Goal: Find contact information

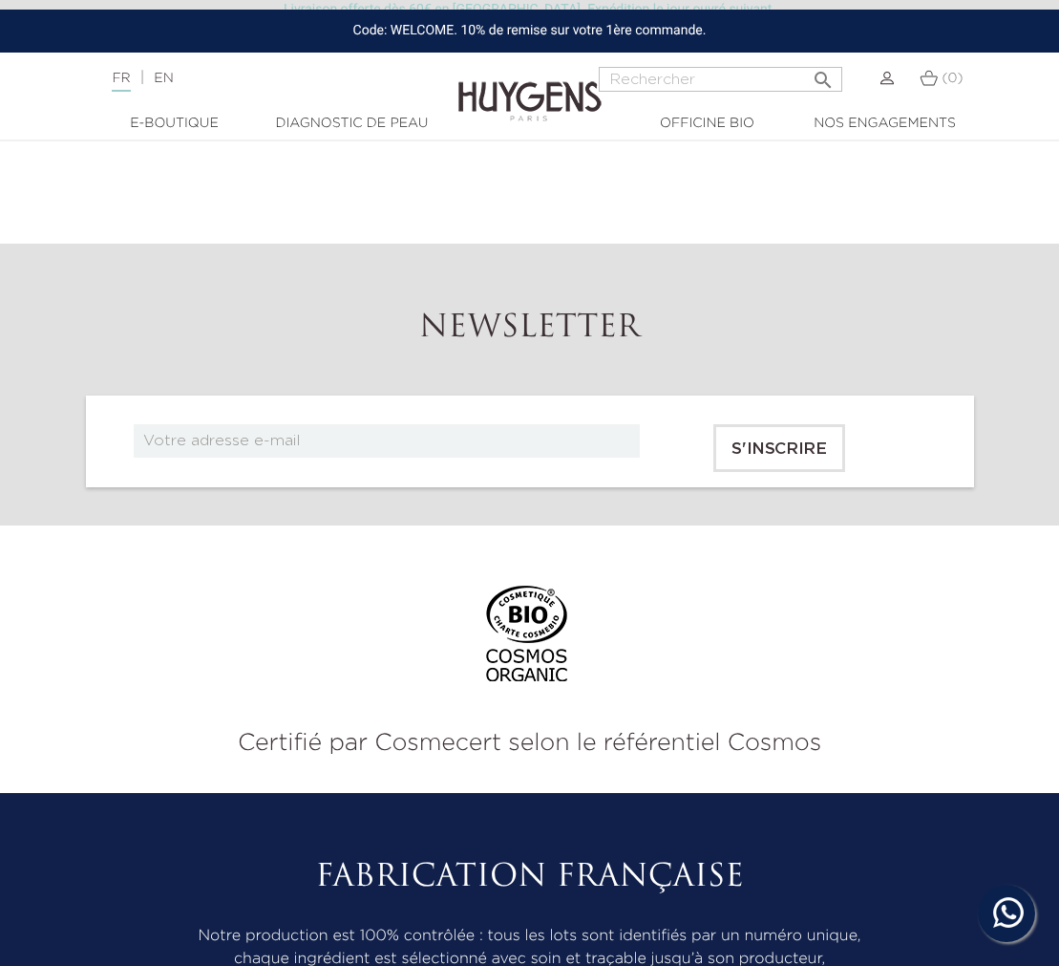
scroll to position [3740, 0]
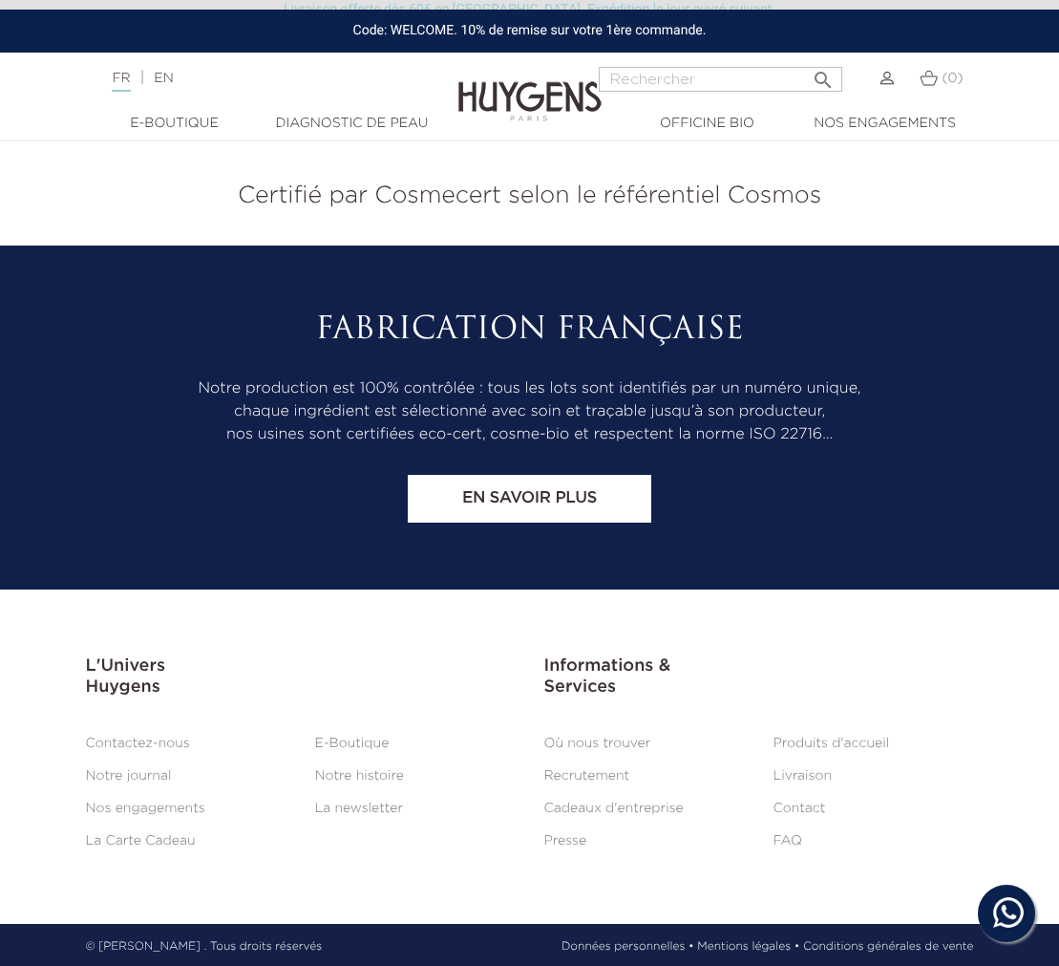
click at [158, 742] on link "Contactez-nous" at bounding box center [138, 743] width 104 height 13
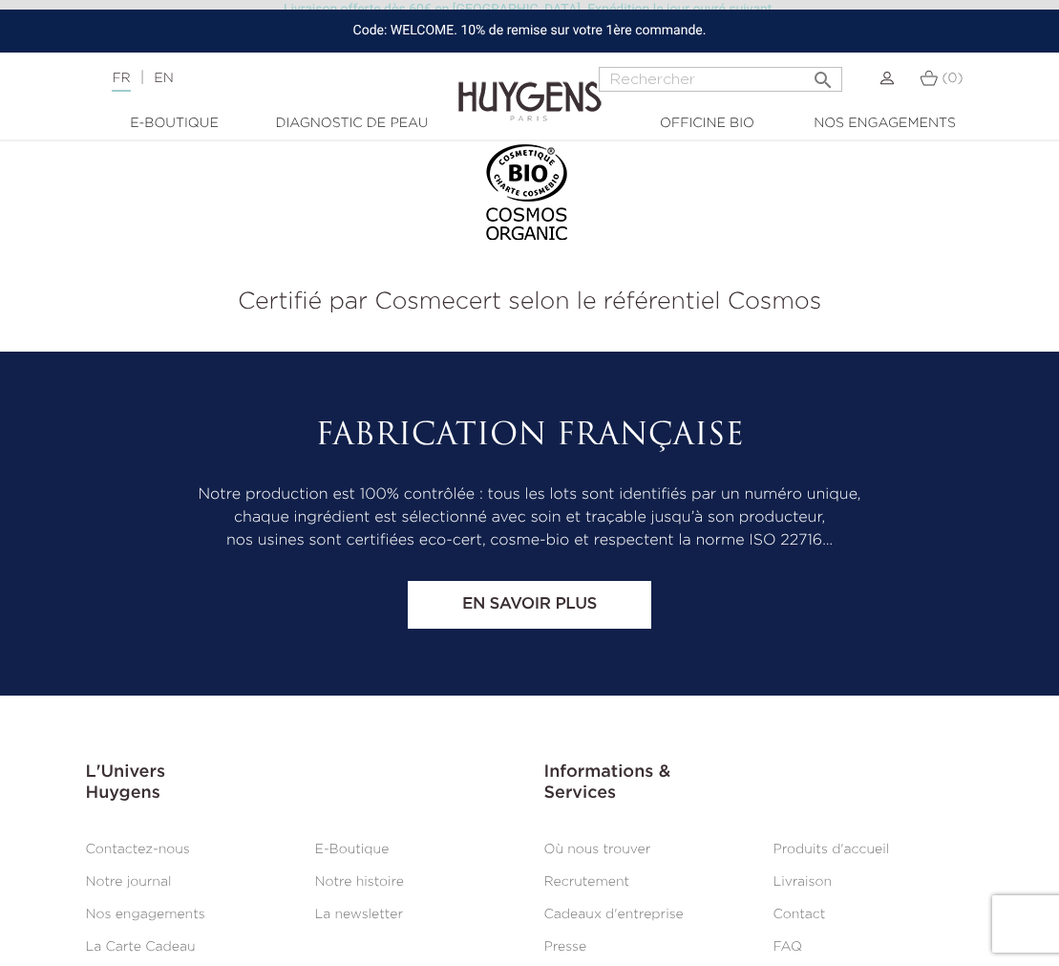
scroll to position [1494, 0]
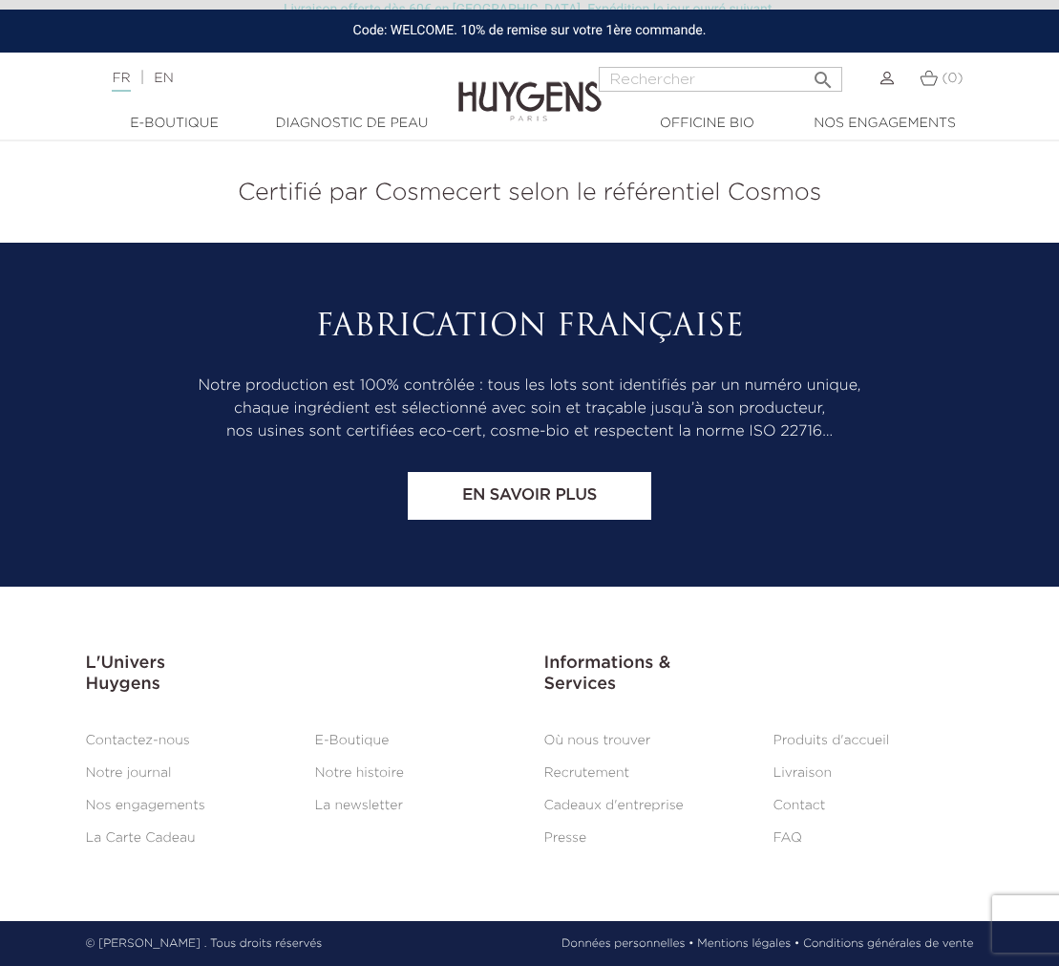
click at [807, 806] on link "Contact" at bounding box center [800, 805] width 53 height 13
